Goal: Information Seeking & Learning: Learn about a topic

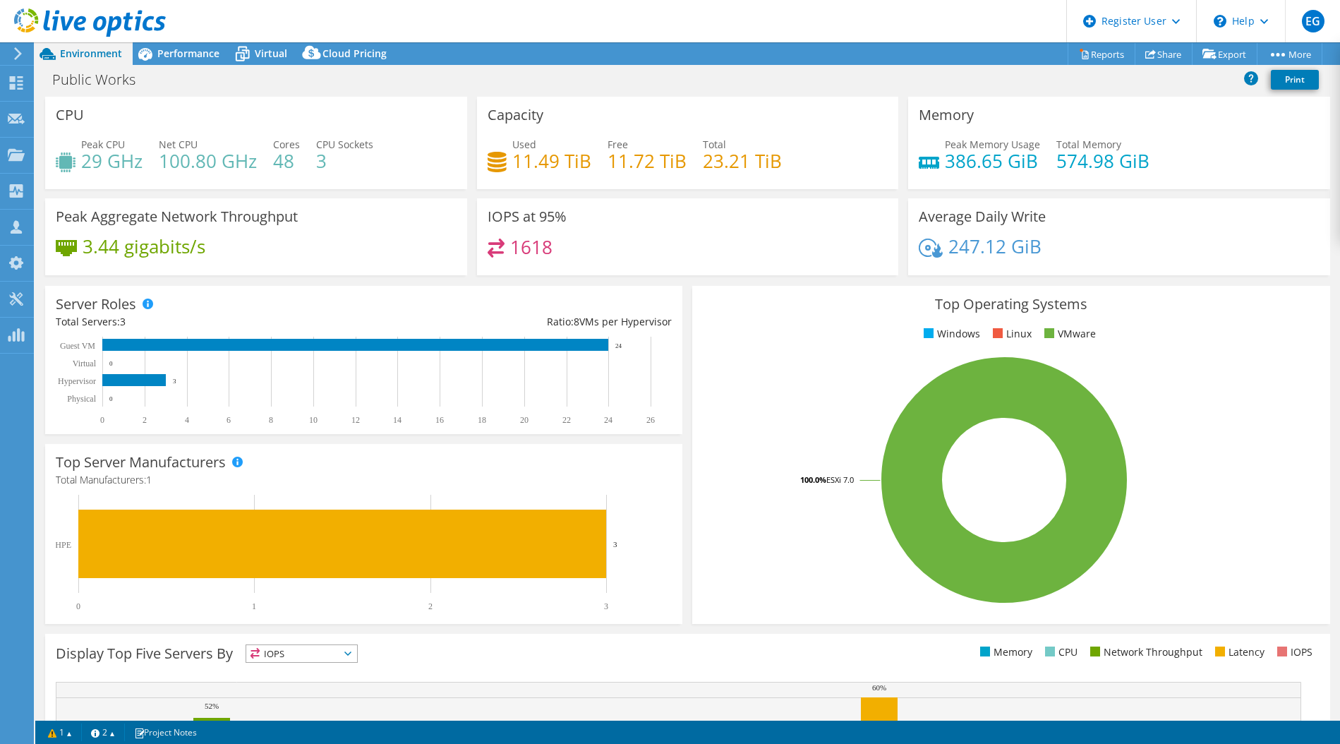
select select "USD"
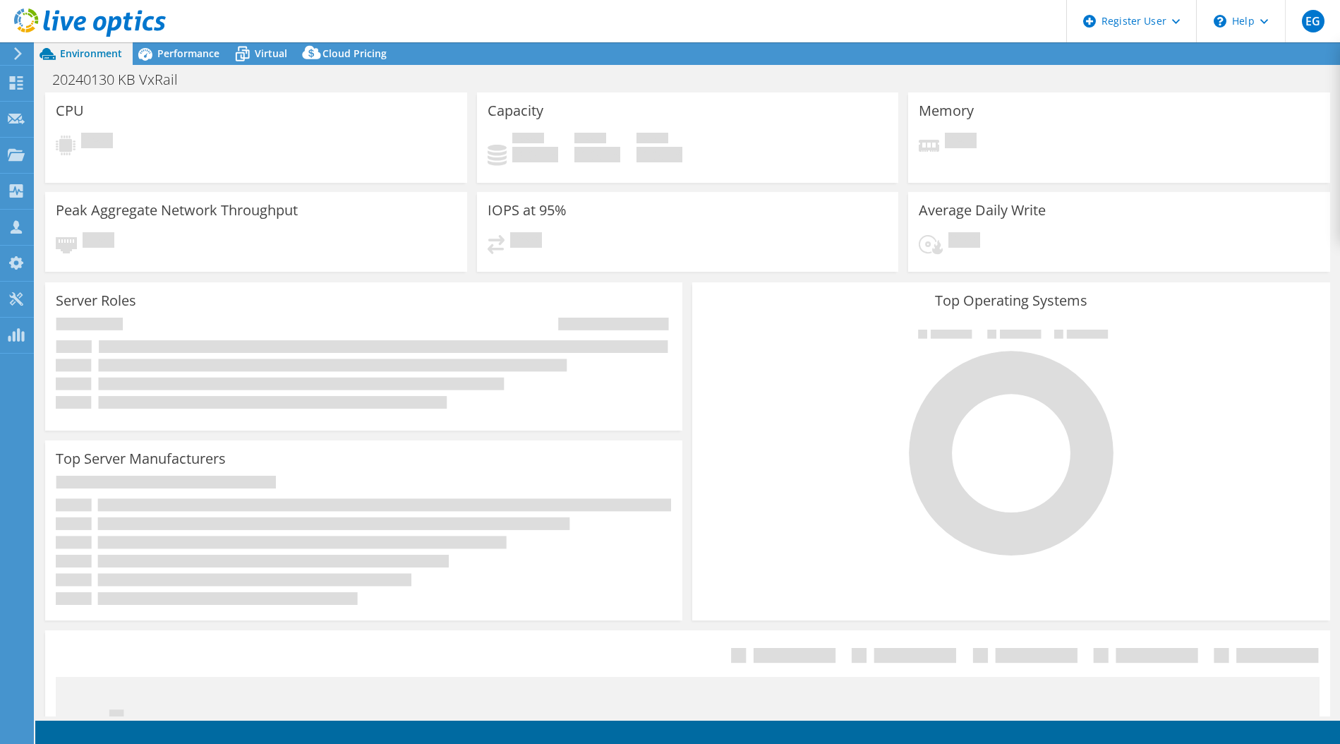
select select "USD"
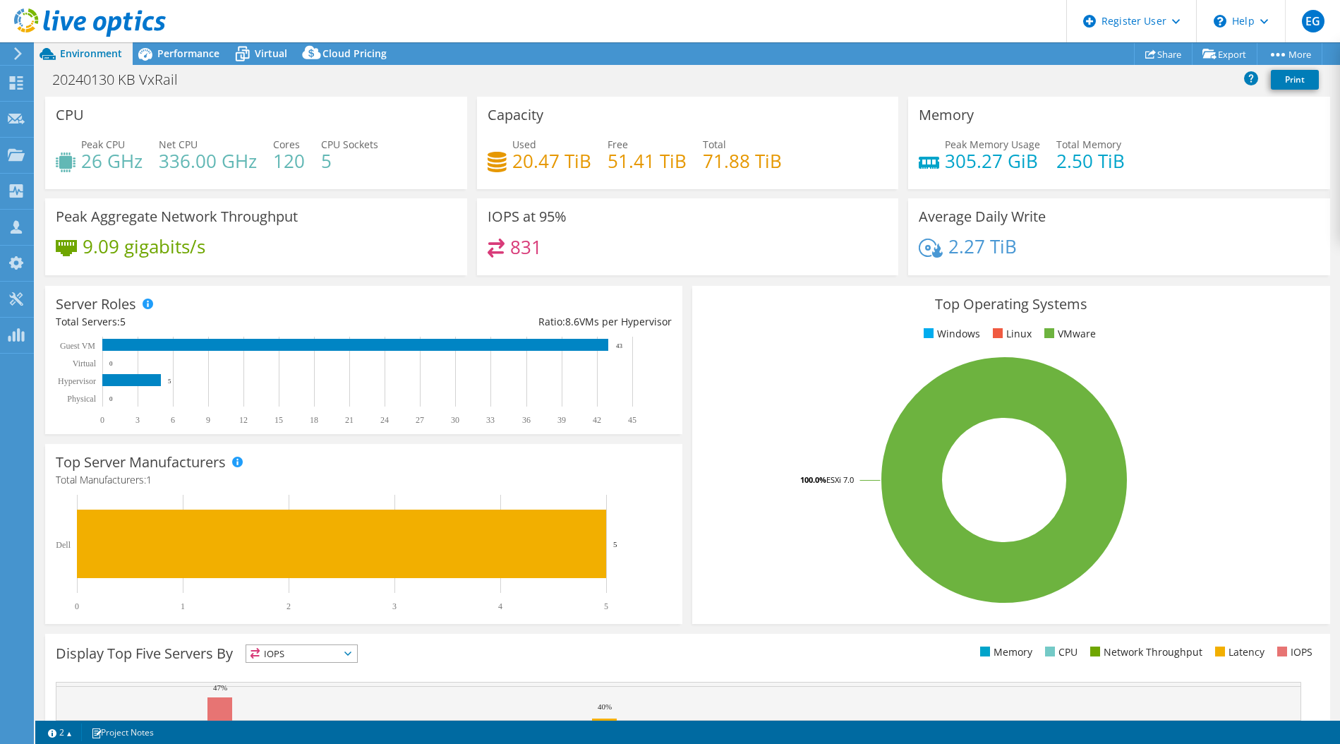
scroll to position [1, 0]
click at [186, 55] on span "Performance" at bounding box center [188, 53] width 62 height 13
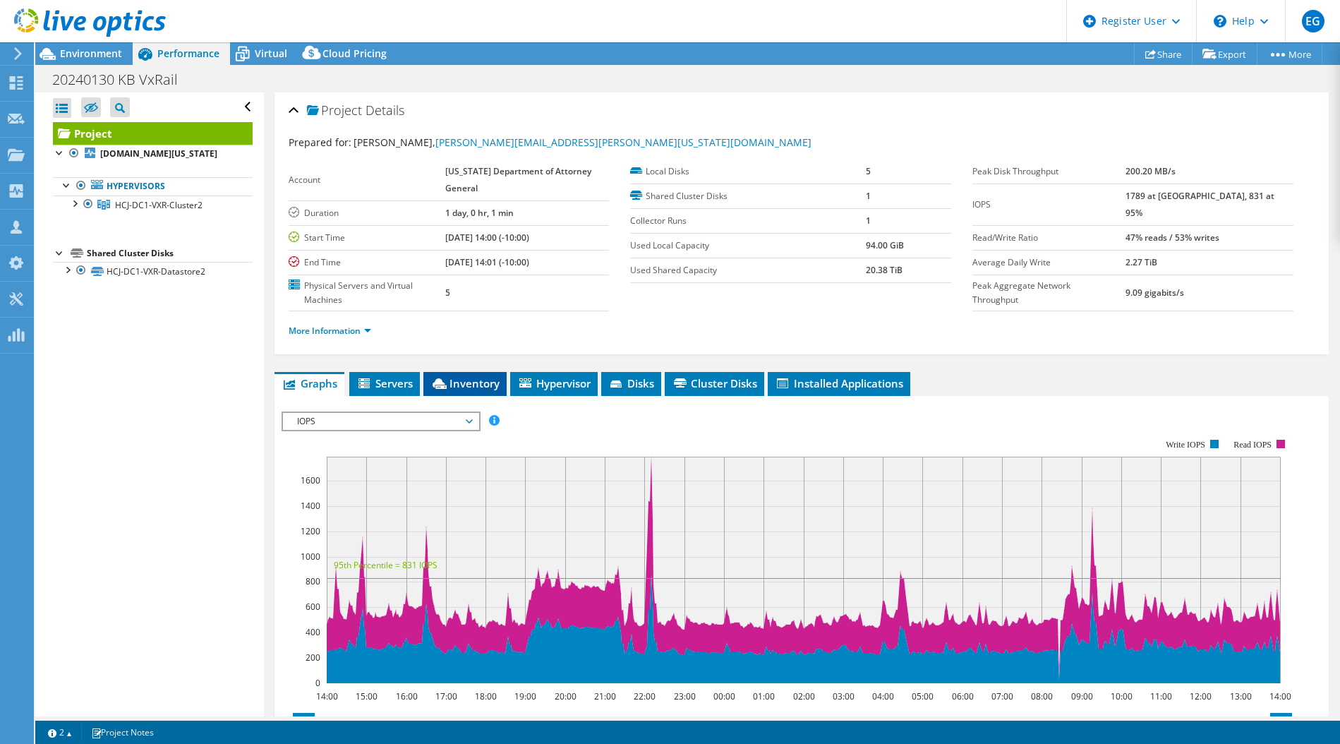
click at [482, 387] on span "Inventory" at bounding box center [465, 383] width 69 height 14
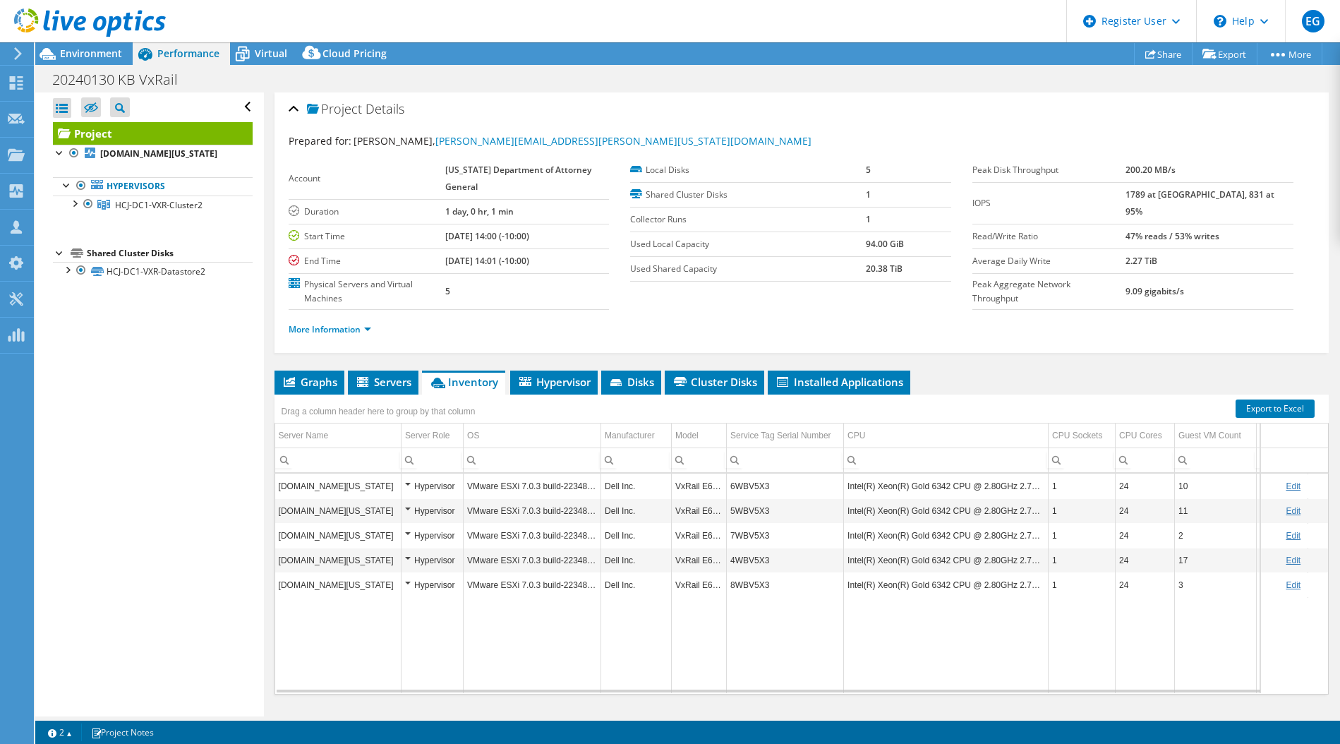
scroll to position [2, 0]
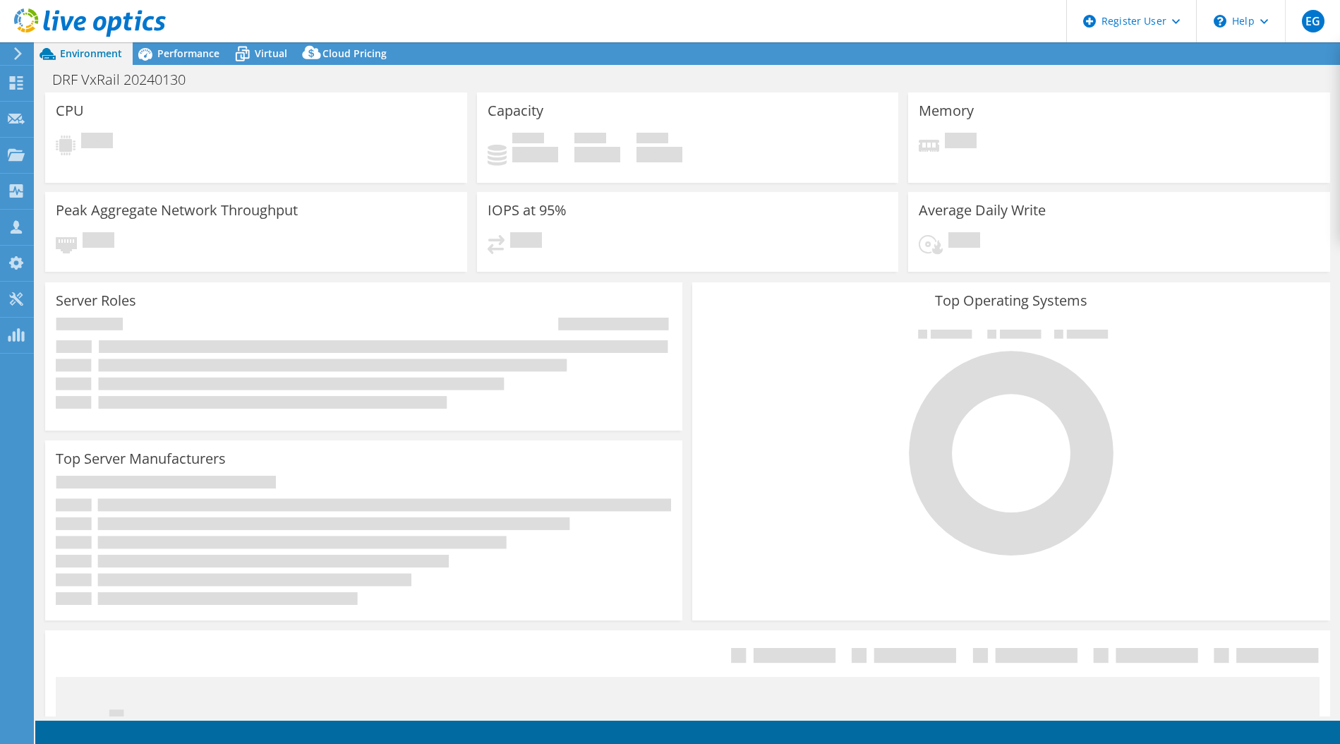
select select "USD"
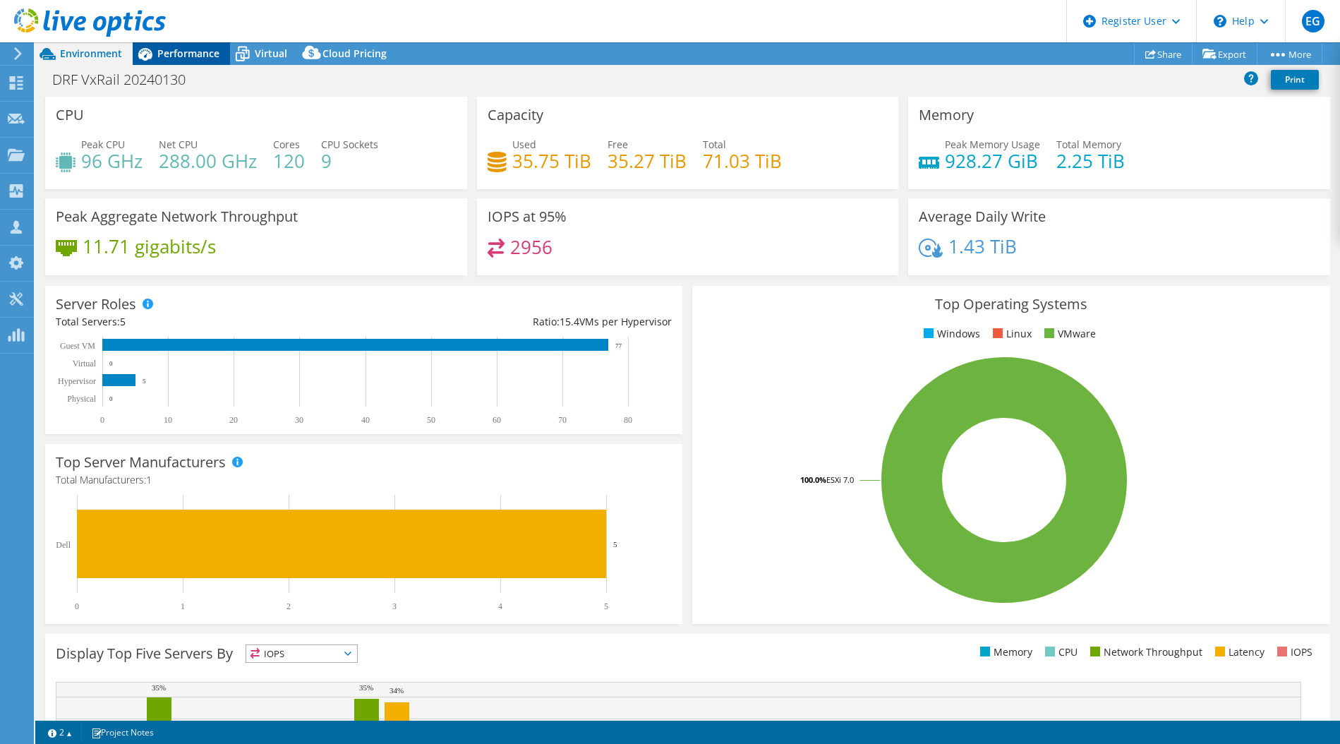
click at [167, 54] on span "Performance" at bounding box center [188, 53] width 62 height 13
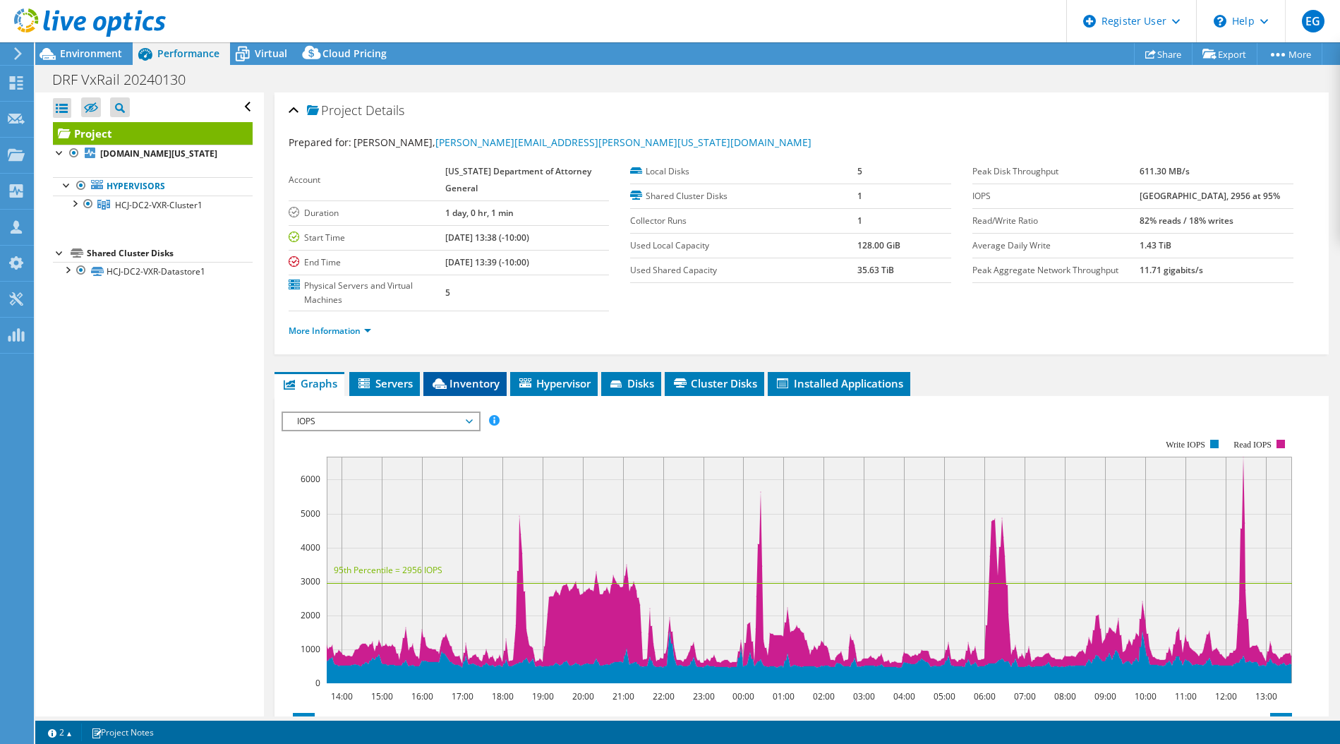
click at [445, 383] on icon at bounding box center [440, 383] width 14 height 11
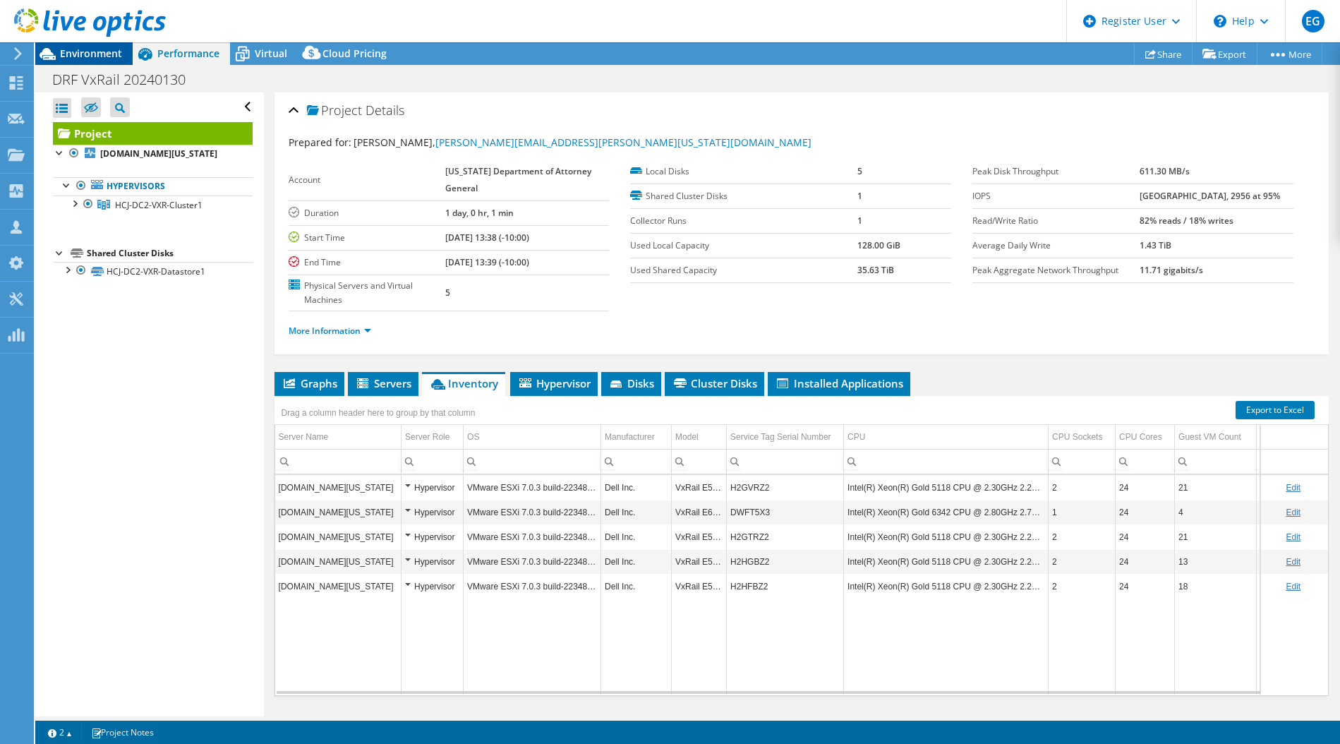
click at [100, 51] on span "Environment" at bounding box center [91, 53] width 62 height 13
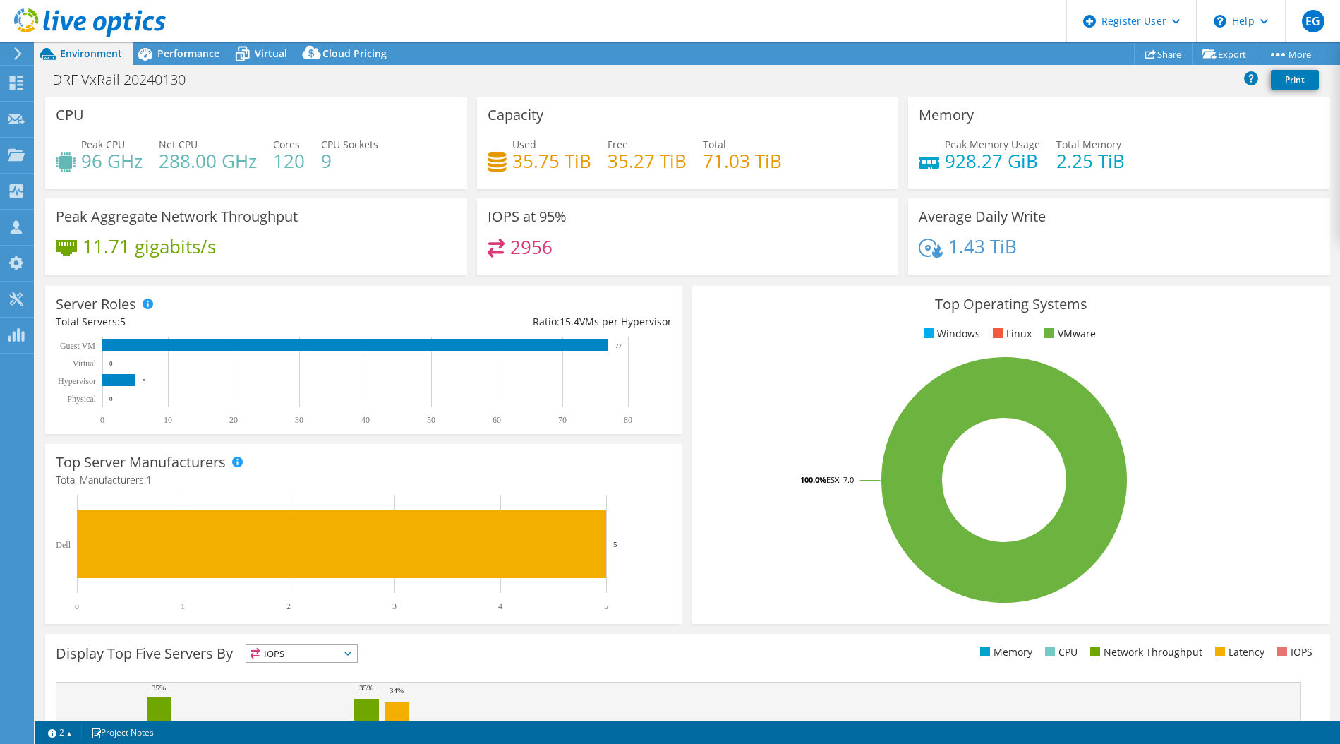
select select "USD"
click at [176, 52] on span "Performance" at bounding box center [188, 53] width 62 height 13
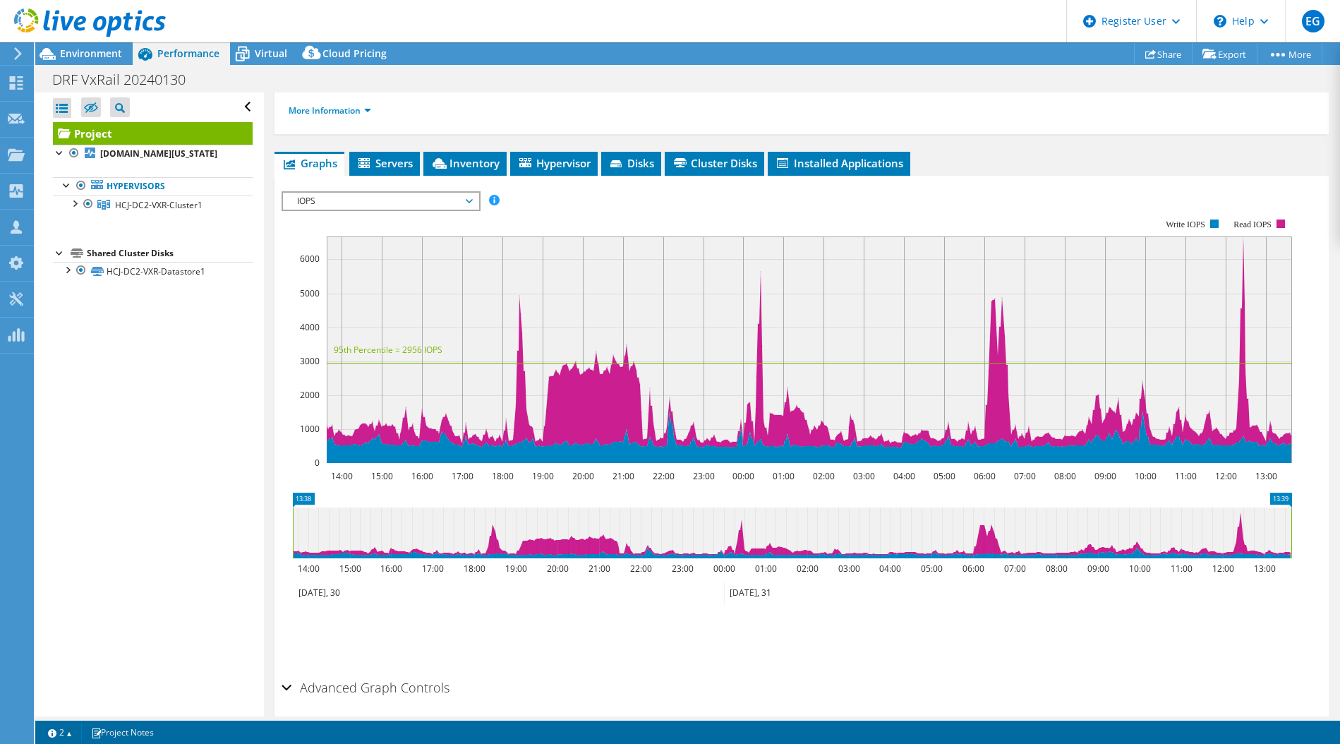
scroll to position [275, 0]
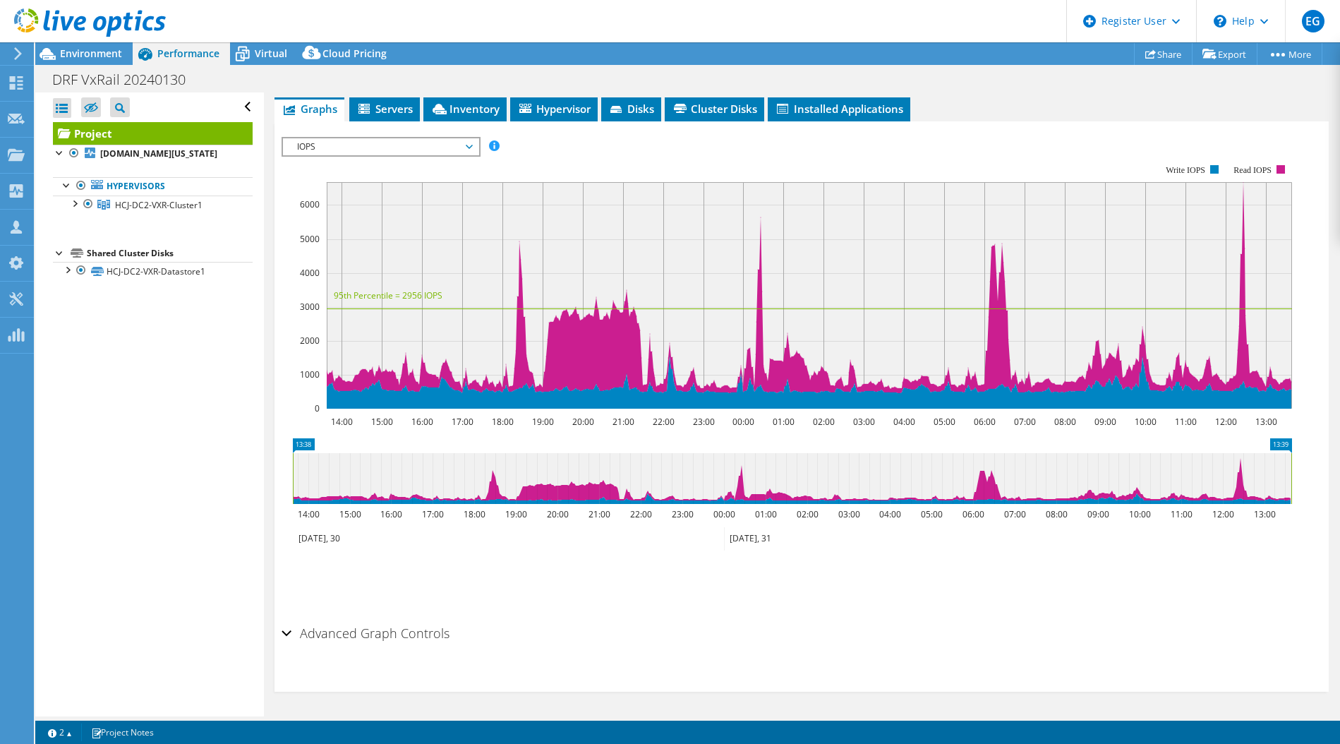
click at [482, 121] on div "IOPS Disk Throughput IO Size Latency Queue Depth CPU Percentage Memory Page Fau…" at bounding box center [802, 370] width 1040 height 498
click at [486, 106] on span "Inventory" at bounding box center [465, 109] width 69 height 14
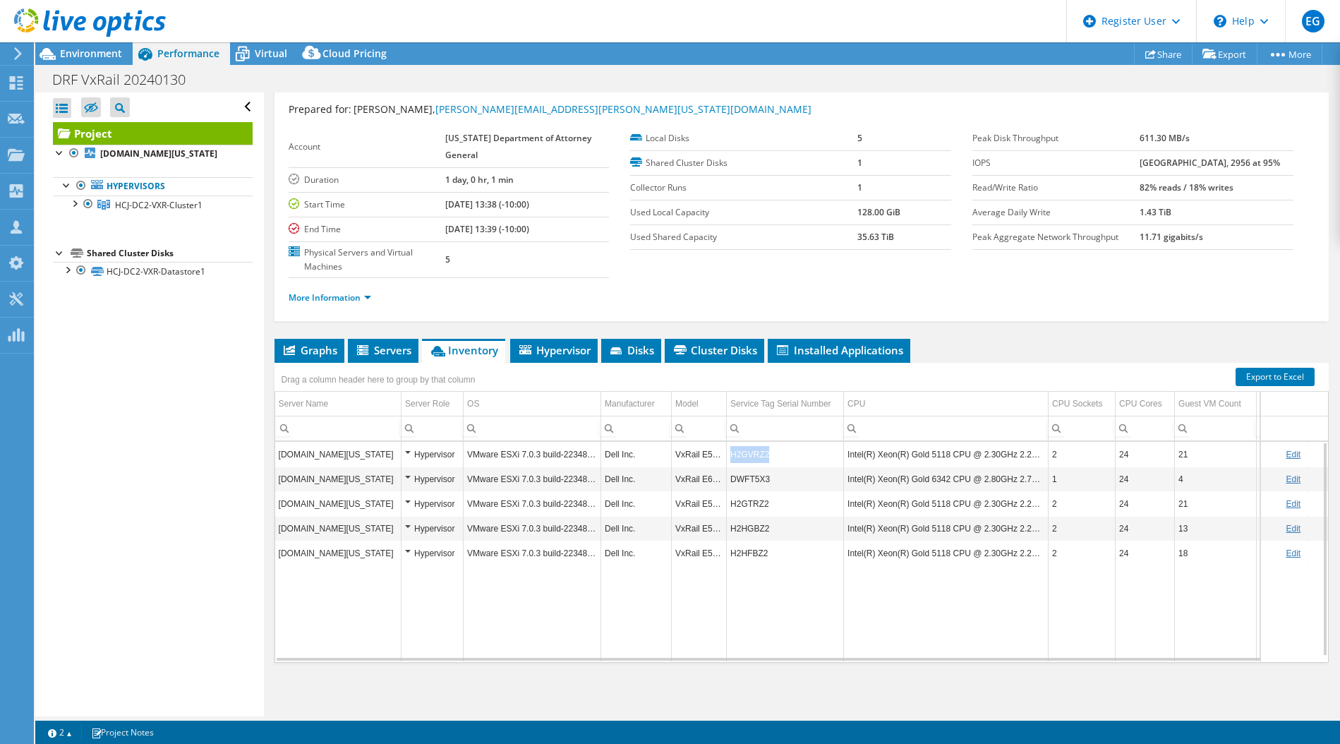
copy td "H2GVRZ2"
drag, startPoint x: 769, startPoint y: 458, endPoint x: 733, endPoint y: 461, distance: 35.4
click at [733, 461] on td "H2GVRZ2" at bounding box center [785, 454] width 117 height 25
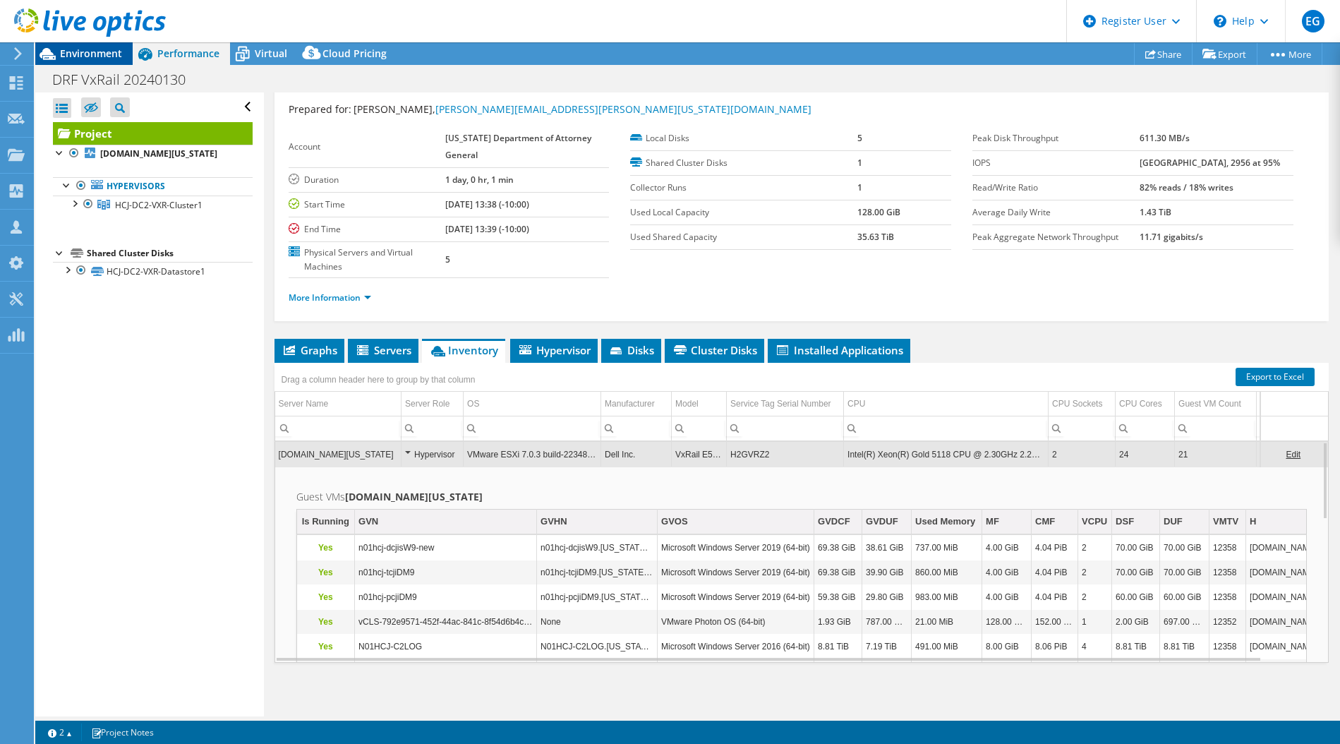
click at [96, 54] on span "Environment" at bounding box center [91, 53] width 62 height 13
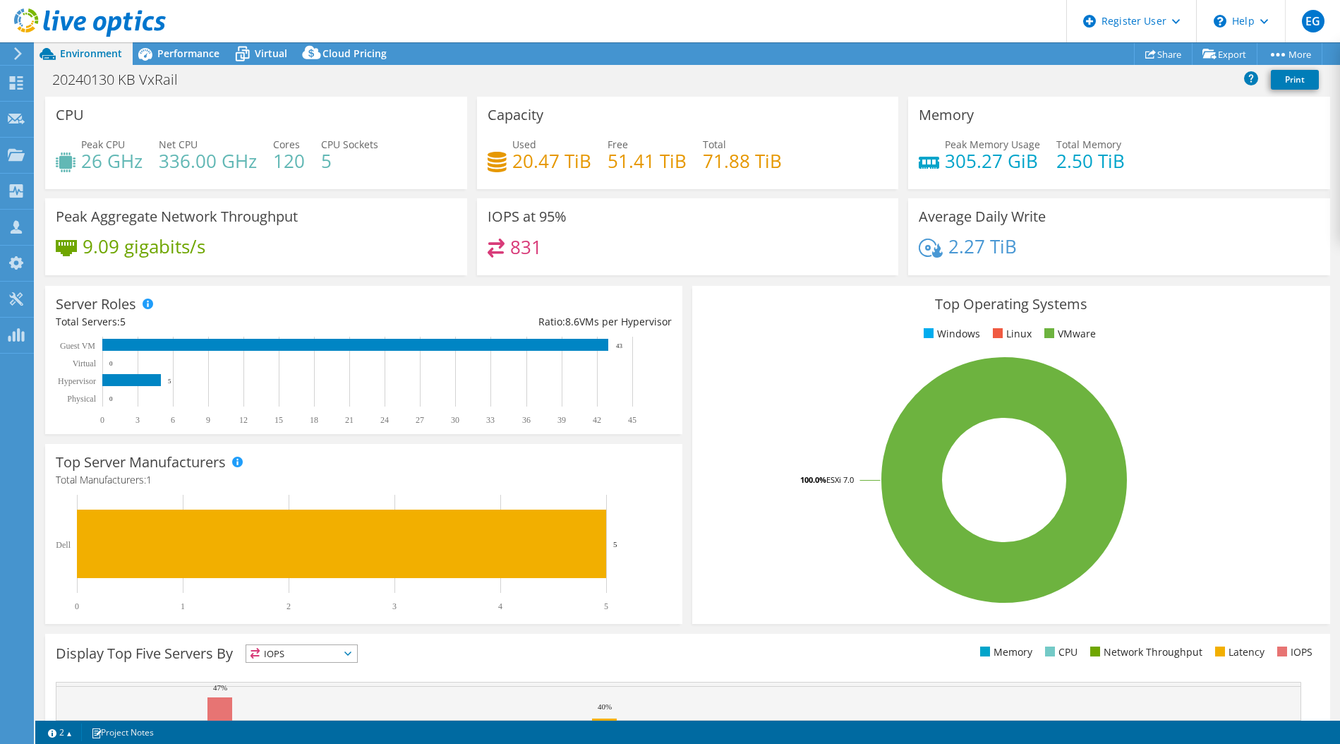
select select "USD"
